Goal: Task Accomplishment & Management: Use online tool/utility

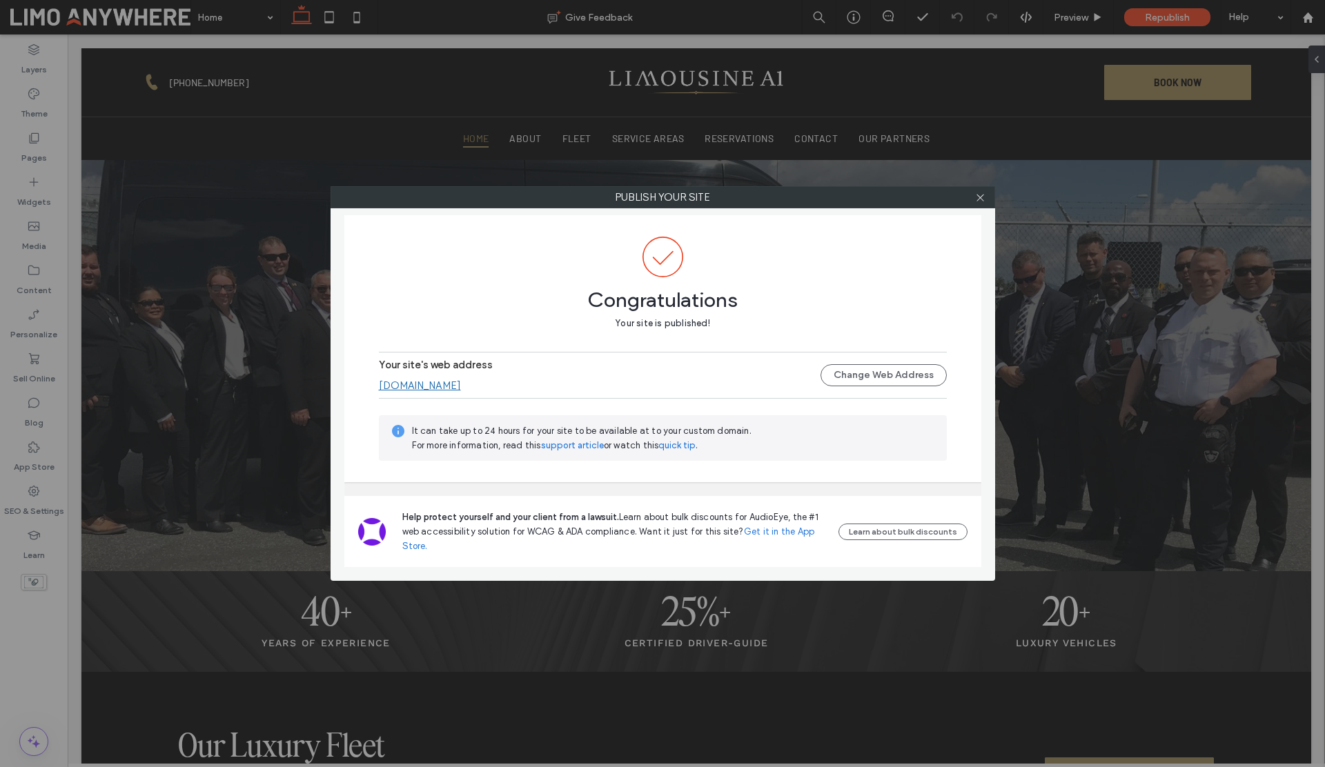
click at [780, 531] on link "Get it in the App Store." at bounding box center [608, 539] width 413 height 25
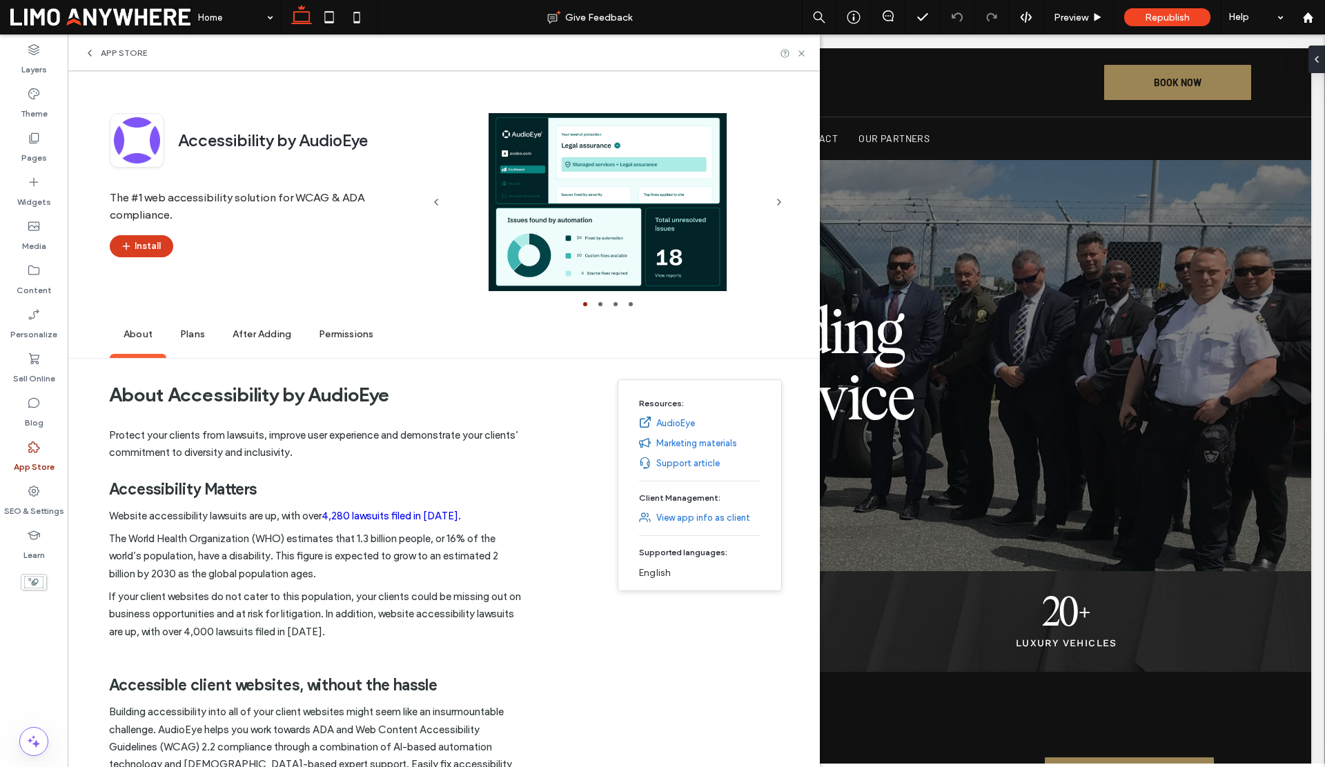
click at [121, 246] on icon "button" at bounding box center [126, 246] width 11 height 11
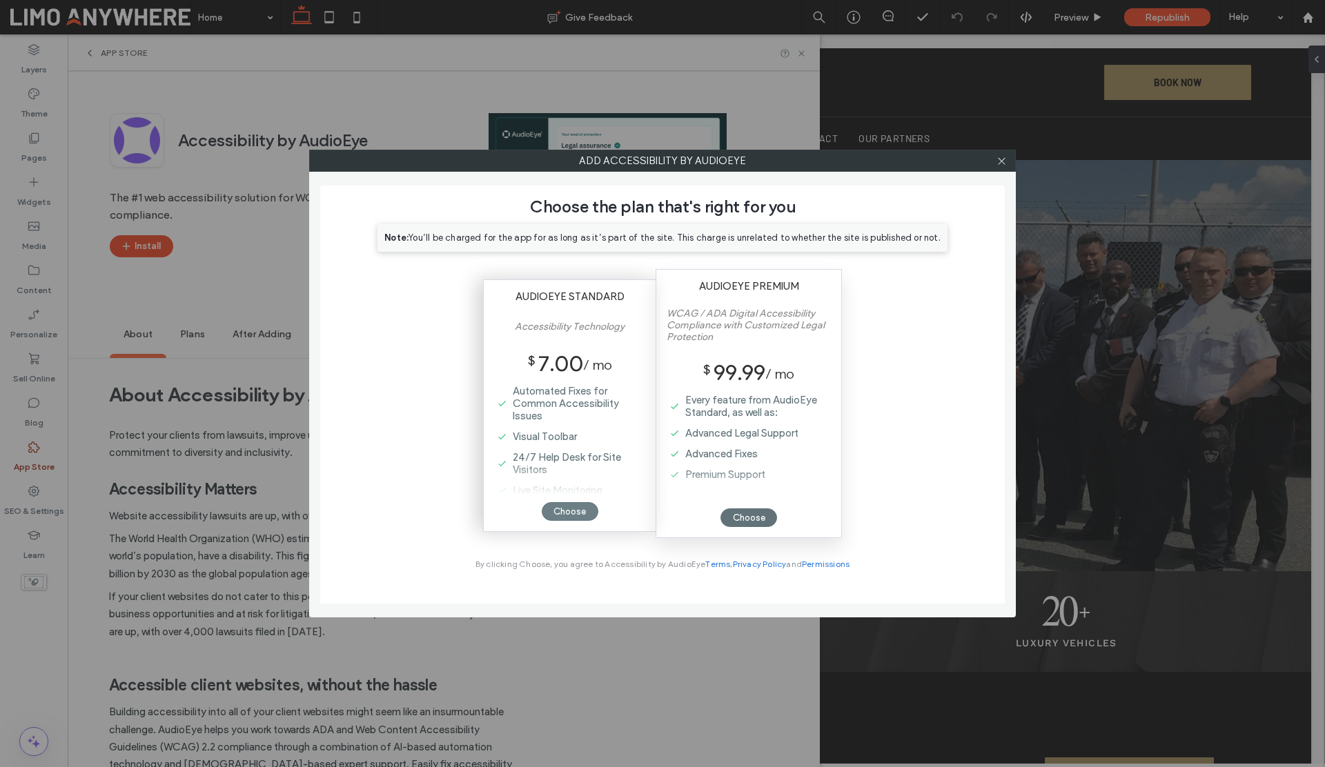
click at [558, 518] on div "Choose" at bounding box center [570, 511] width 57 height 19
click at [999, 161] on icon at bounding box center [1002, 161] width 10 height 10
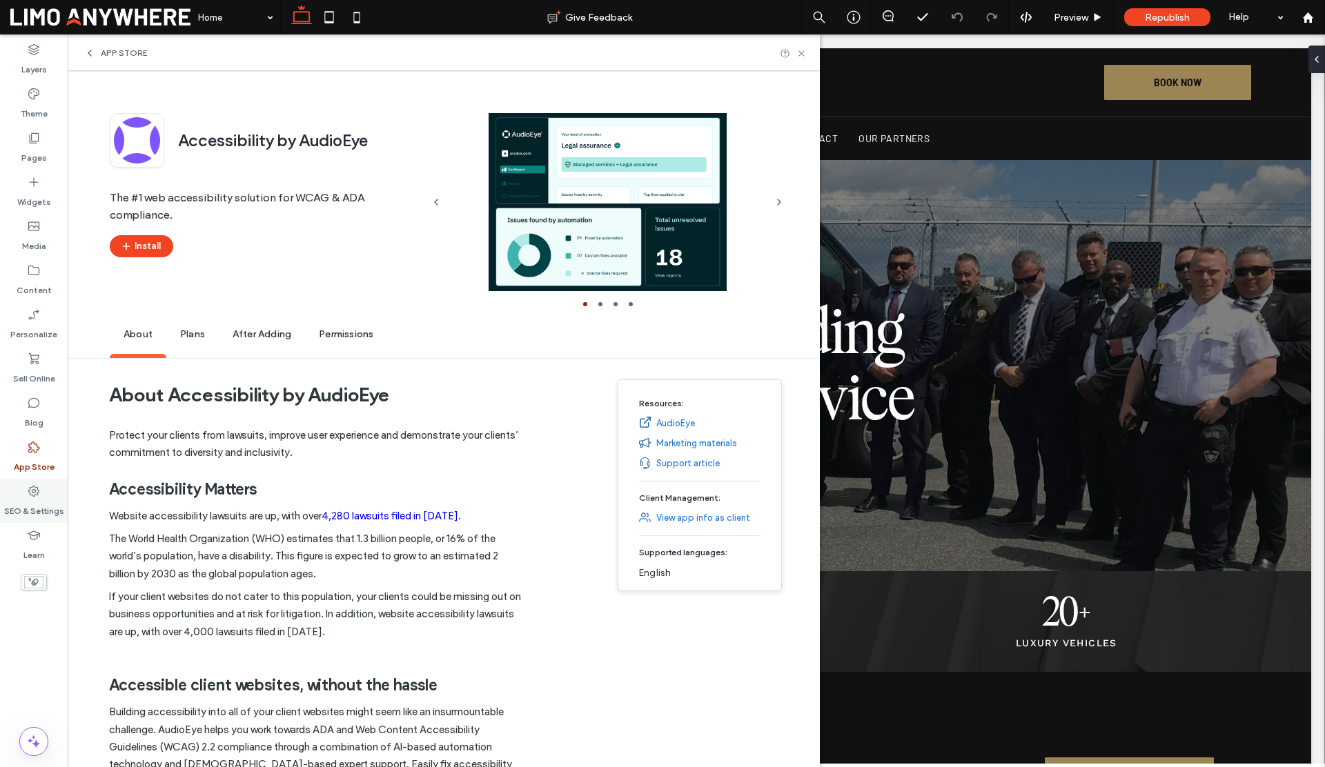
click at [32, 507] on label "SEO & Settings" at bounding box center [34, 507] width 60 height 19
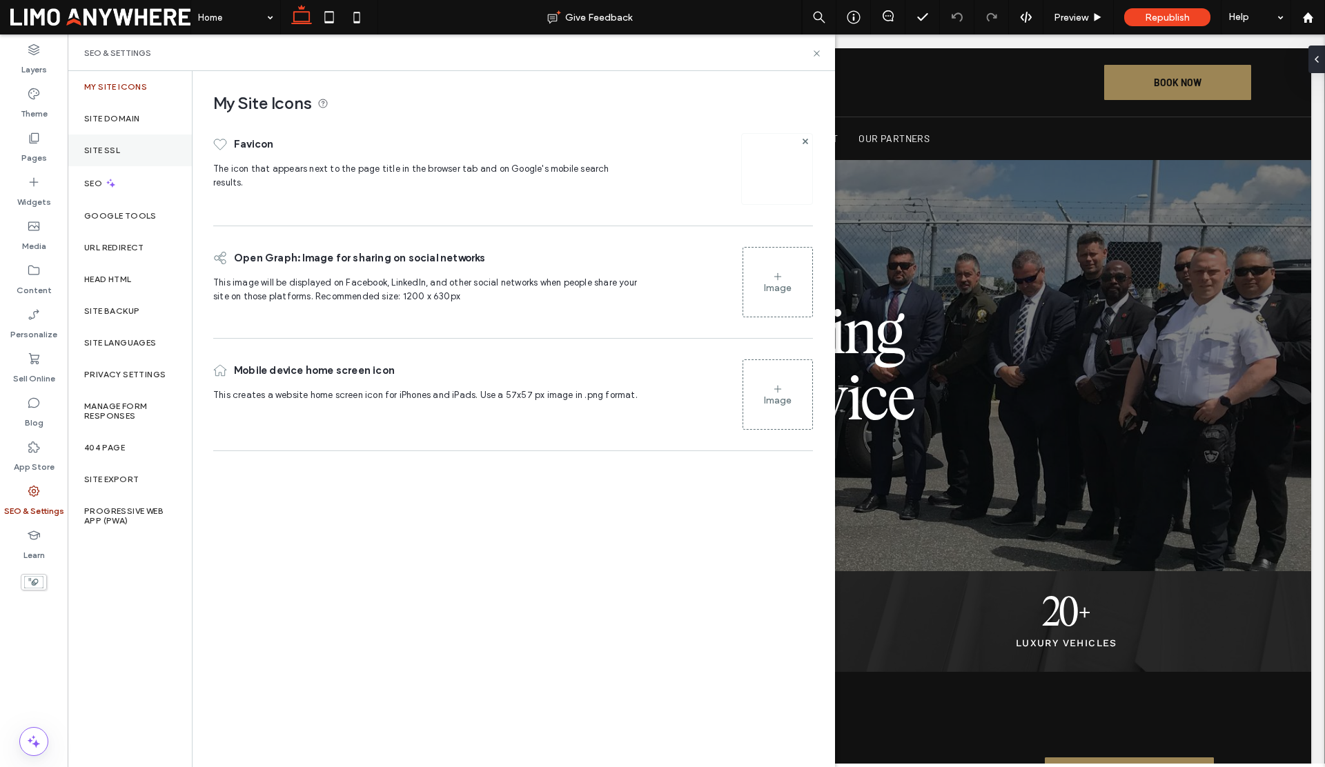
click at [99, 151] on label "Site SSL" at bounding box center [102, 151] width 36 height 10
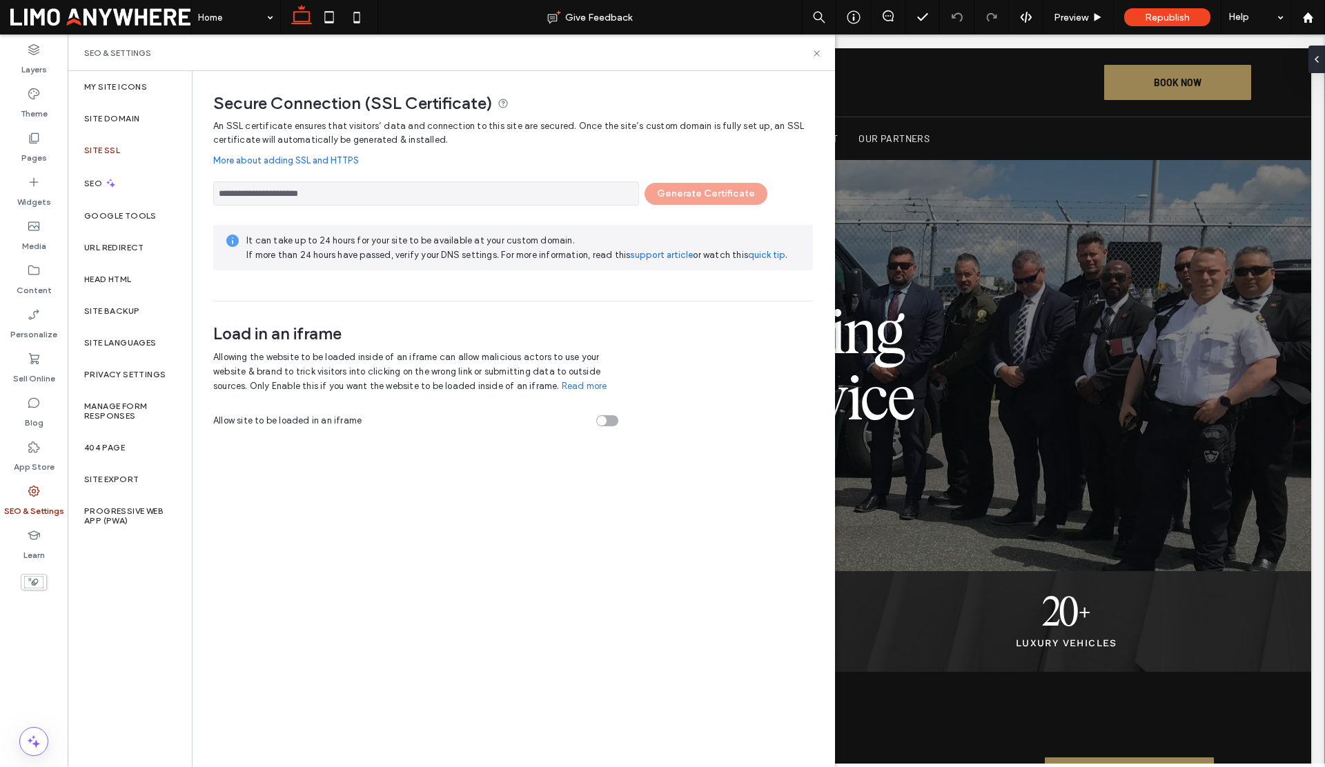
click at [731, 189] on div "**********" at bounding box center [513, 190] width 600 height 31
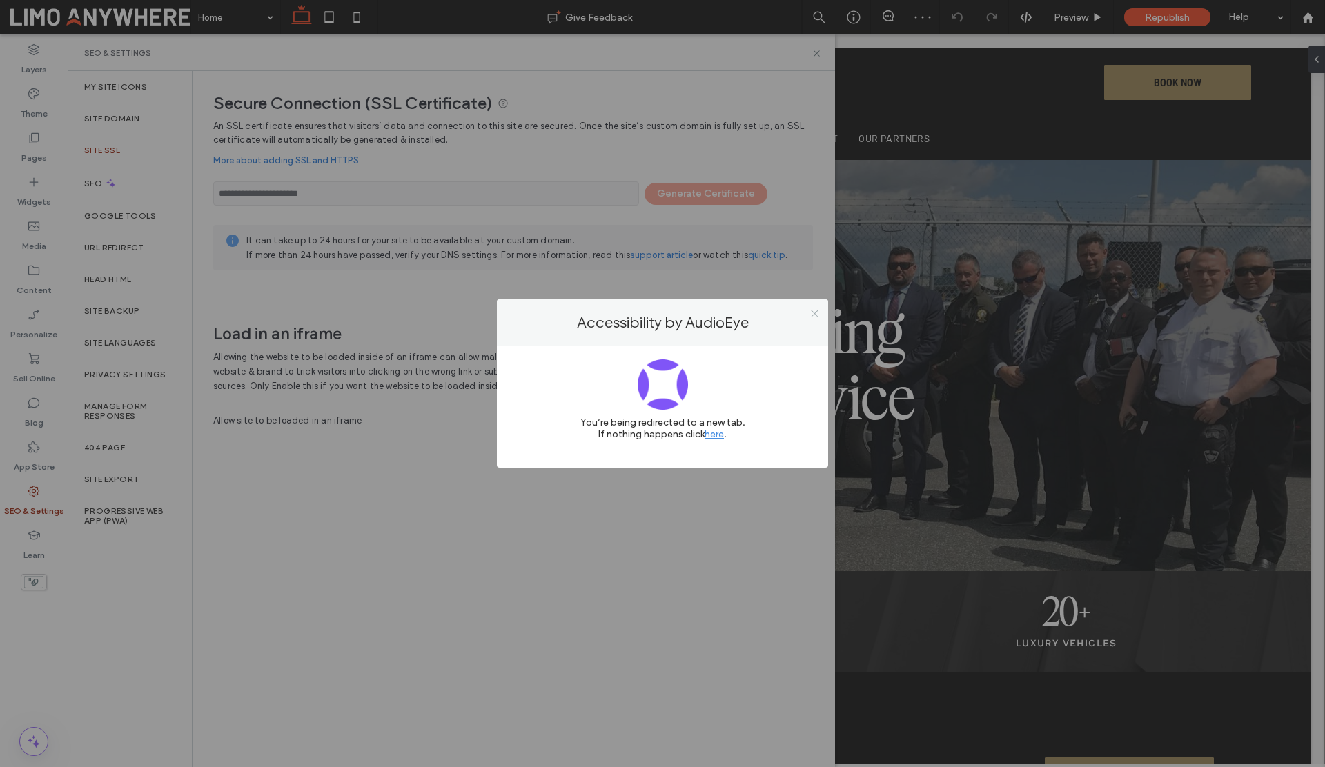
click at [812, 313] on icon at bounding box center [815, 314] width 10 height 10
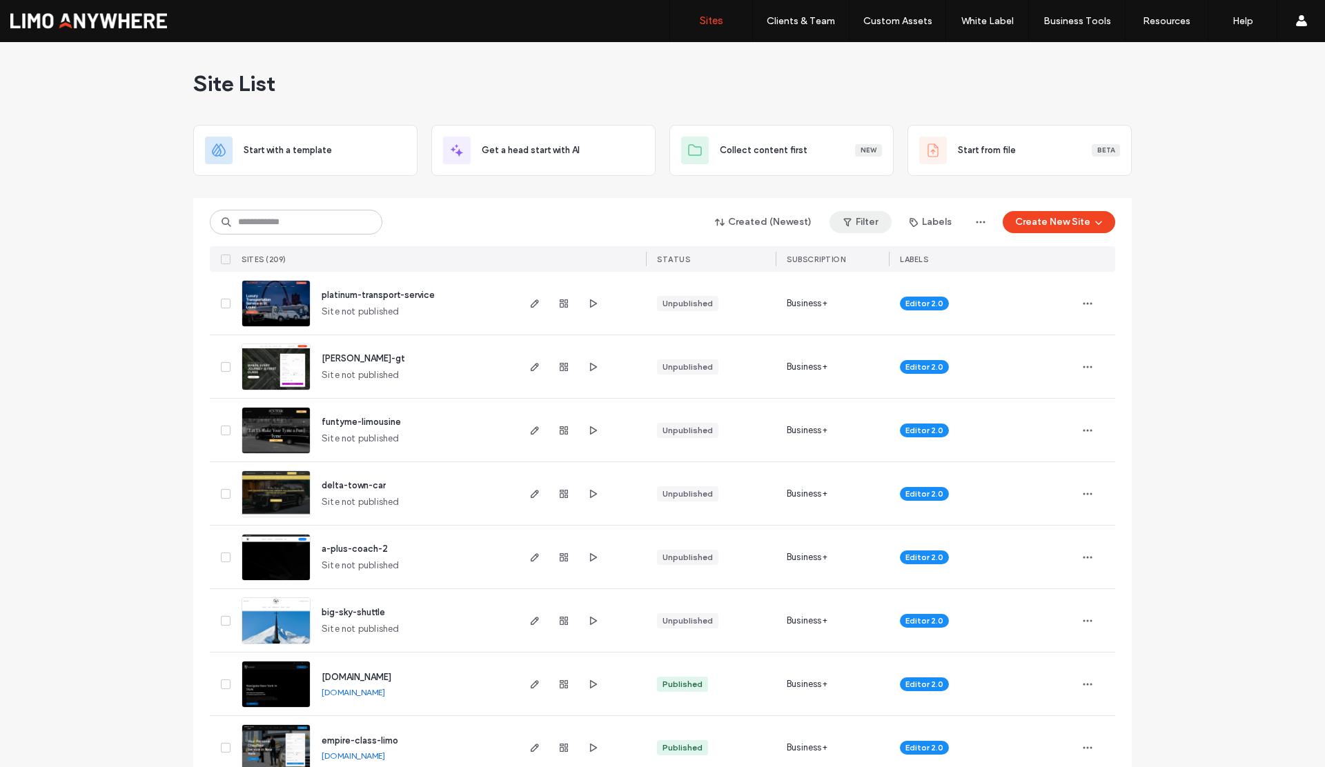
click at [869, 223] on button "Filter" at bounding box center [861, 222] width 62 height 22
click at [741, 257] on div "Published" at bounding box center [753, 257] width 105 height 12
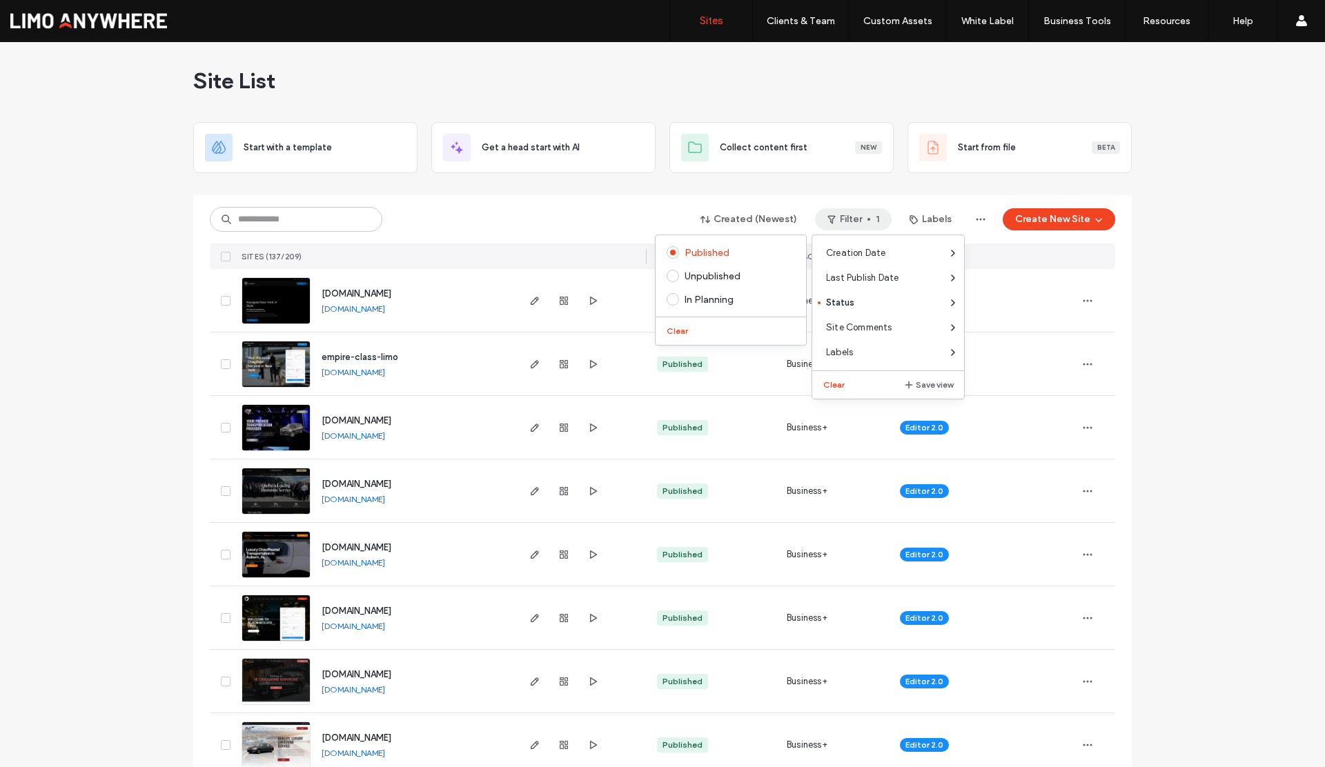
scroll to position [6, 0]
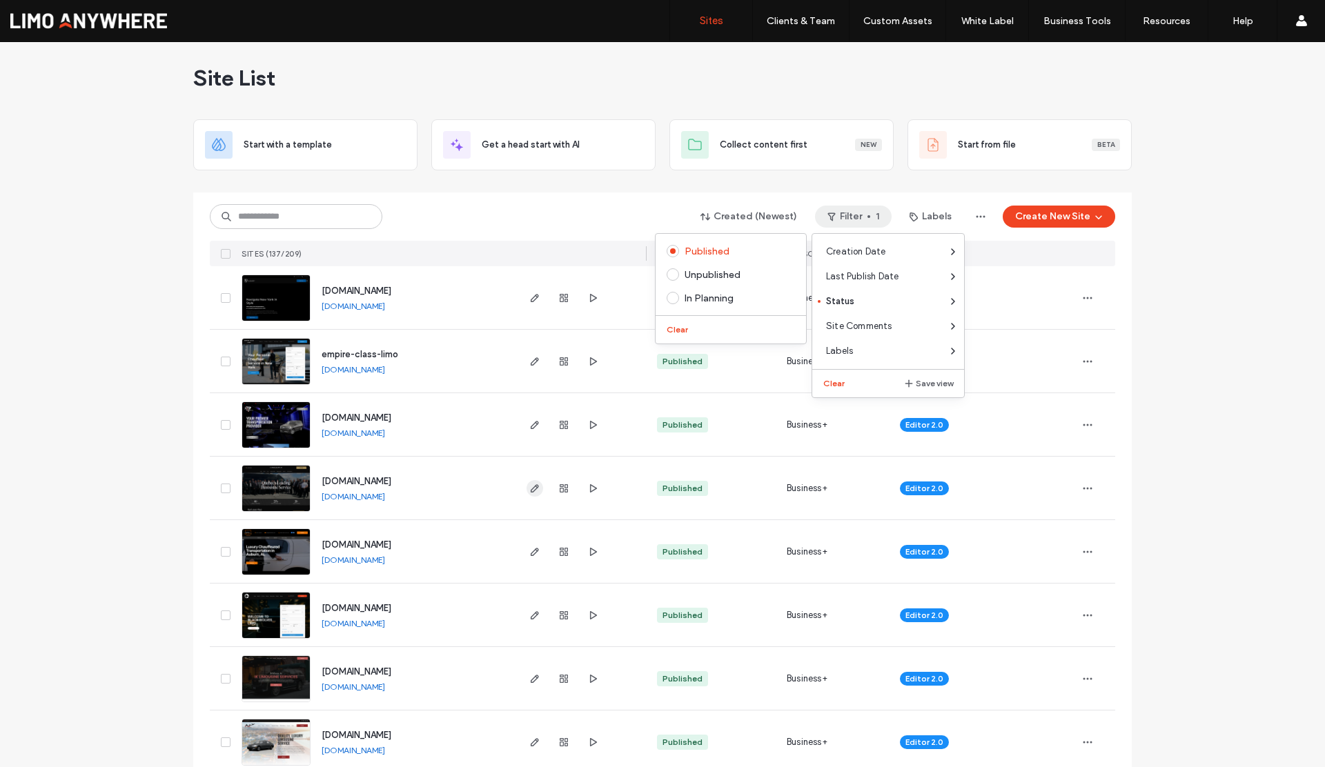
click at [529, 488] on icon "button" at bounding box center [534, 488] width 11 height 11
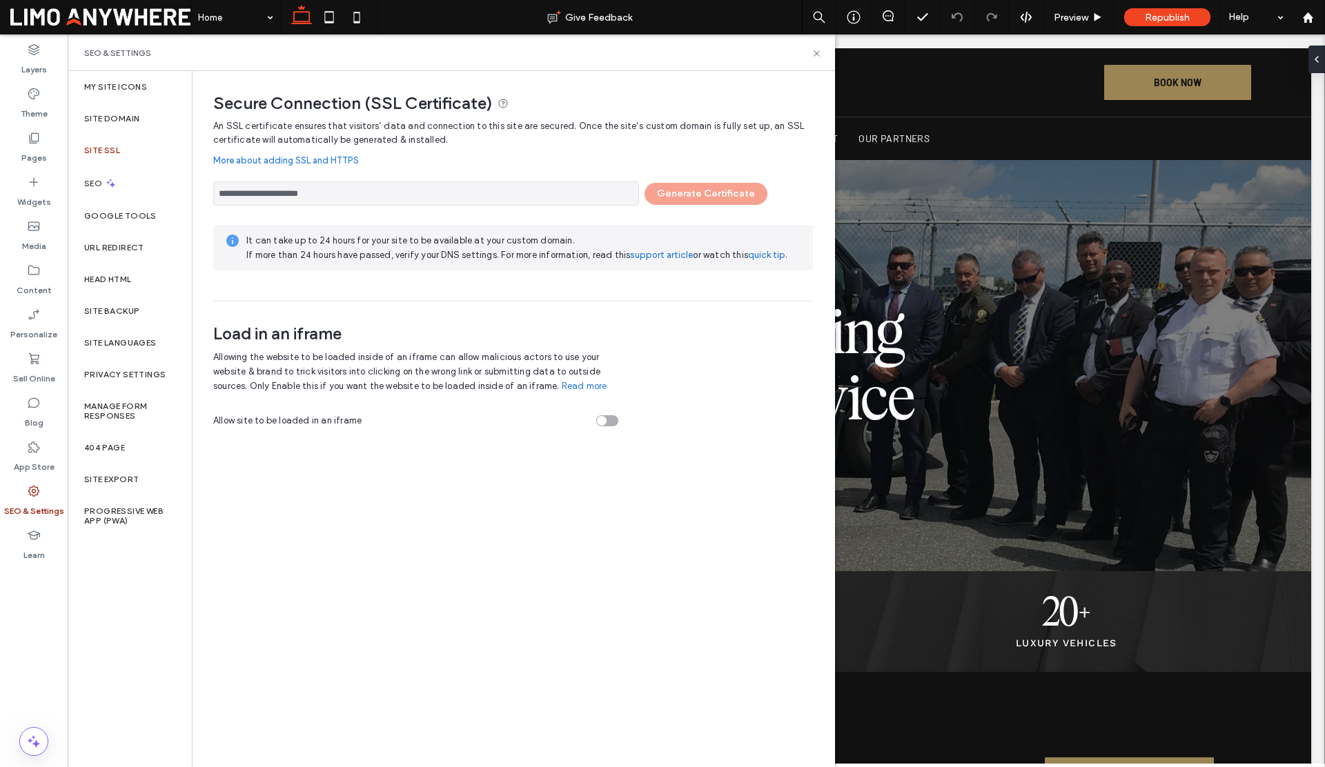
drag, startPoint x: 344, startPoint y: 193, endPoint x: 231, endPoint y: 188, distance: 114.0
click at [231, 188] on input "**********" at bounding box center [426, 194] width 426 height 24
